Goal: Navigation & Orientation: Understand site structure

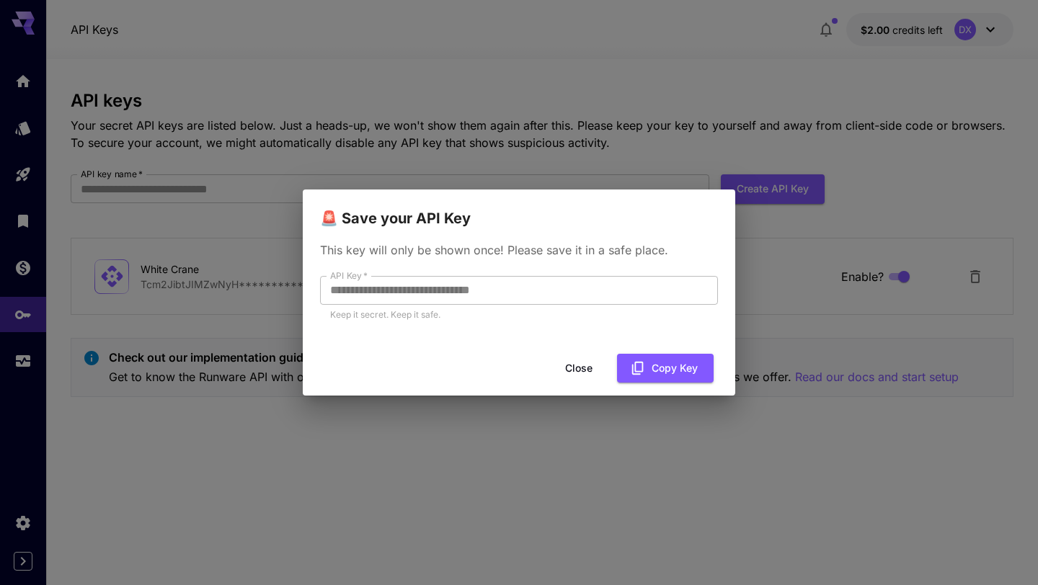
click at [569, 363] on button "Close" at bounding box center [579, 369] width 65 height 30
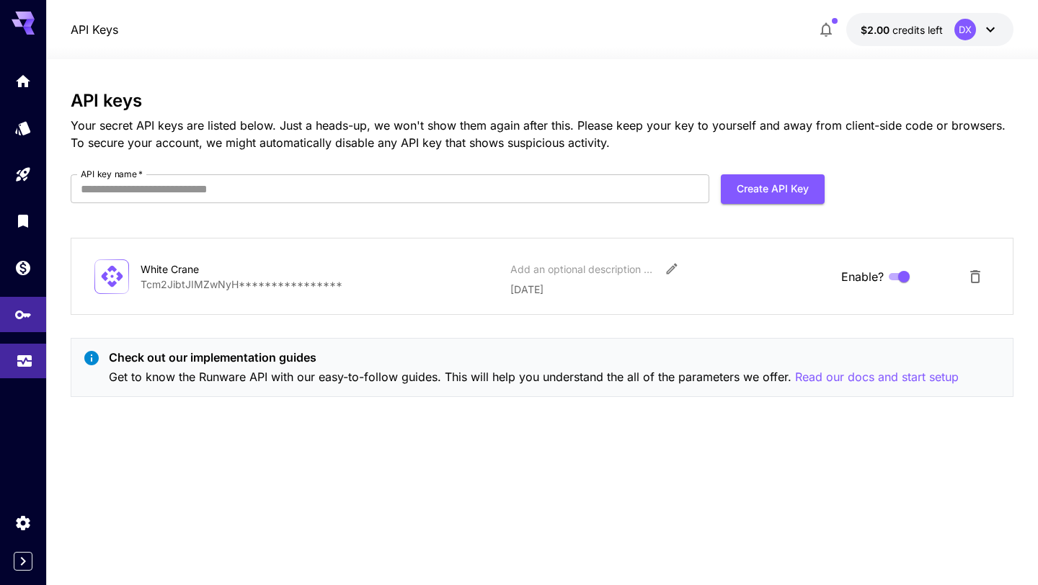
click at [32, 364] on icon "Usage" at bounding box center [24, 356] width 17 height 17
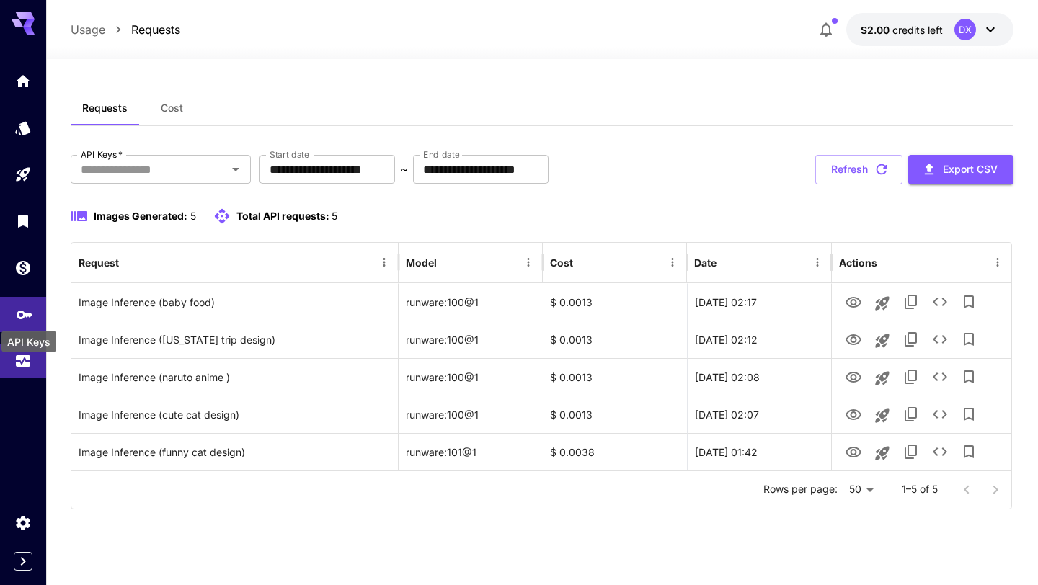
click at [27, 319] on icon "API Keys" at bounding box center [24, 310] width 17 height 17
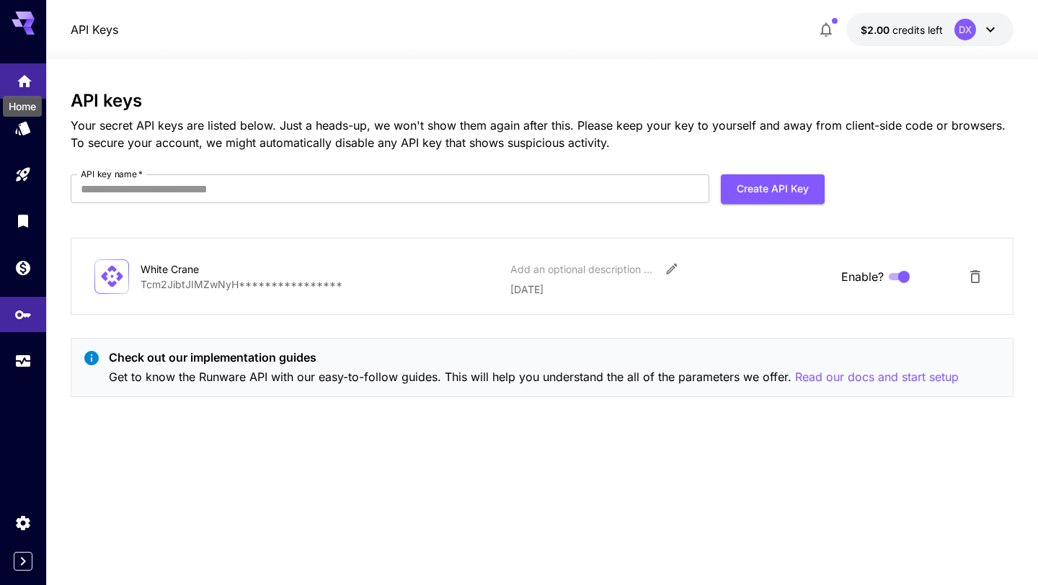
click at [27, 72] on icon "Home" at bounding box center [24, 76] width 17 height 17
